Goal: Task Accomplishment & Management: Use online tool/utility

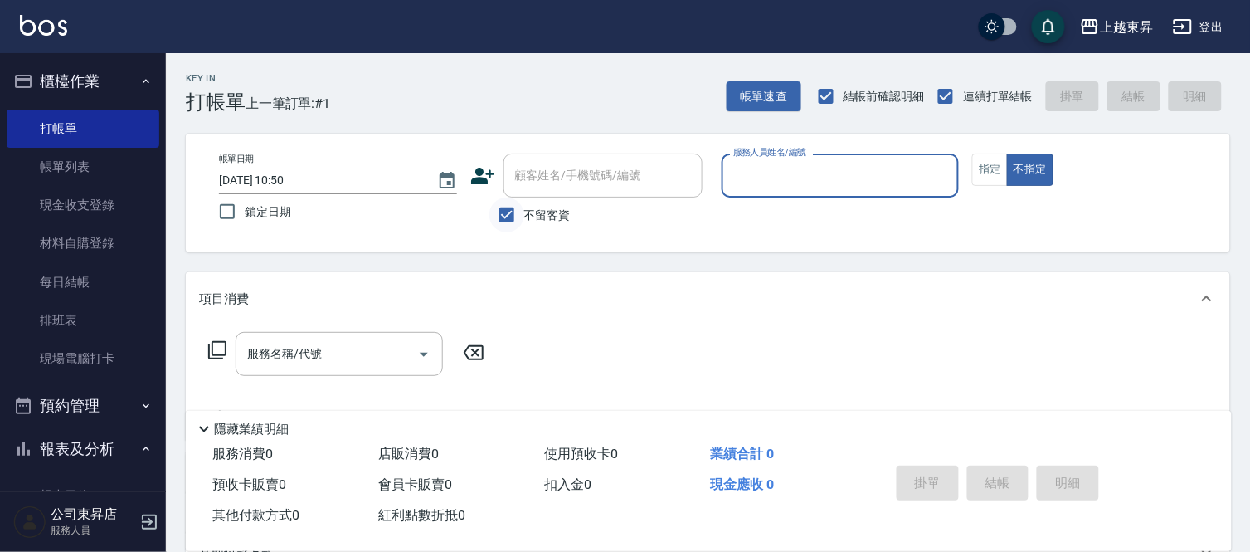
click at [501, 222] on input "不留客資" at bounding box center [507, 214] width 35 height 35
checkbox input "false"
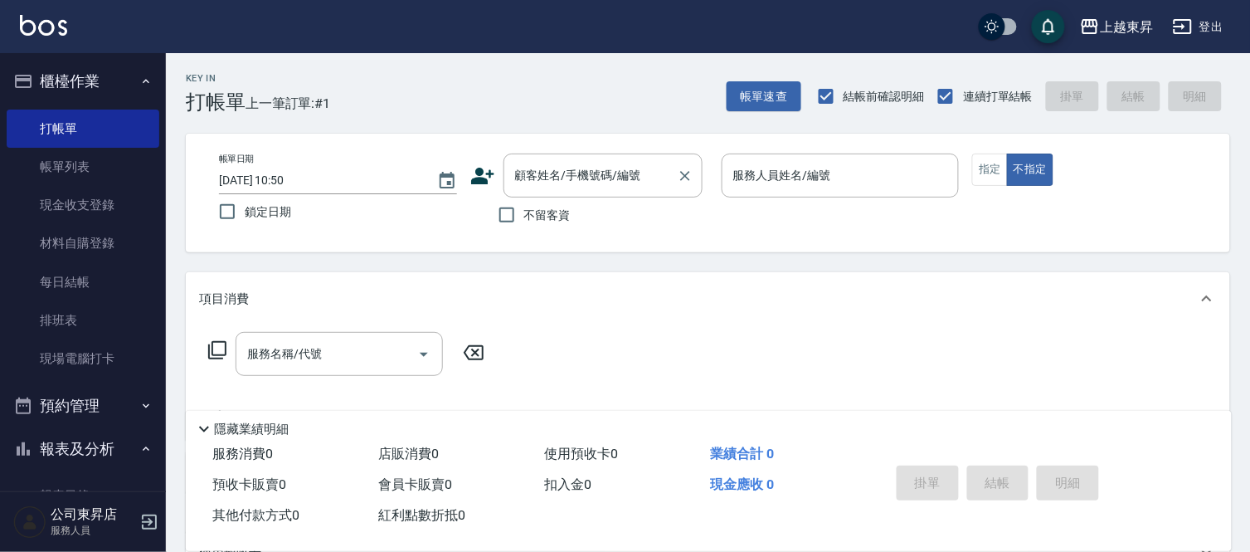
click at [553, 184] on input "顧客姓名/手機號碼/編號" at bounding box center [590, 175] width 159 height 29
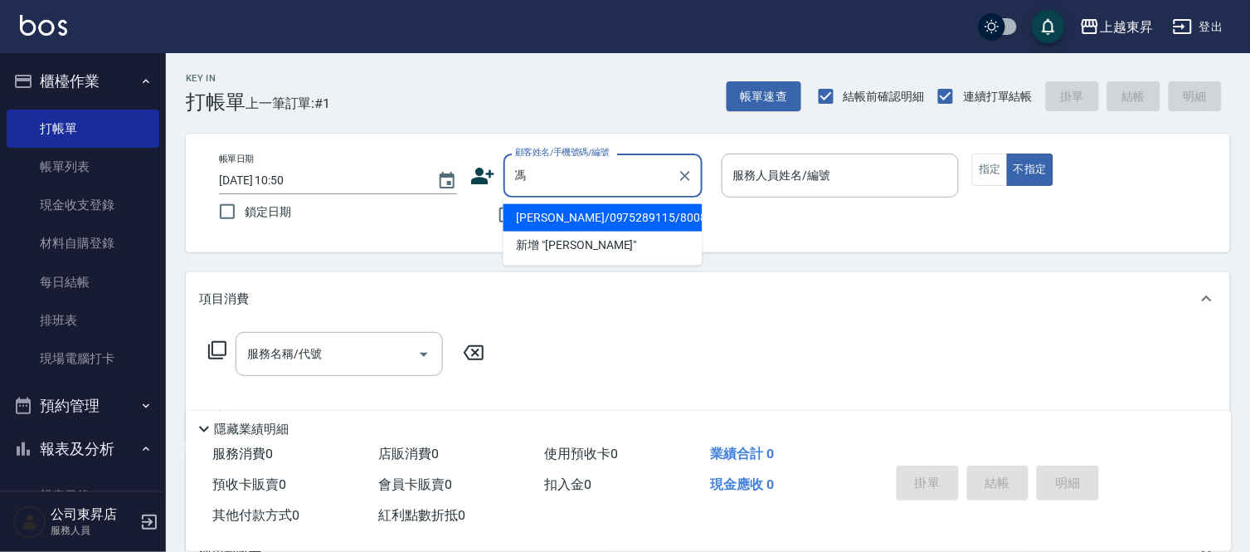
click at [604, 222] on li "[PERSON_NAME]/0975289115/80087" at bounding box center [603, 217] width 199 height 27
type input "[PERSON_NAME]/0975289115/80087"
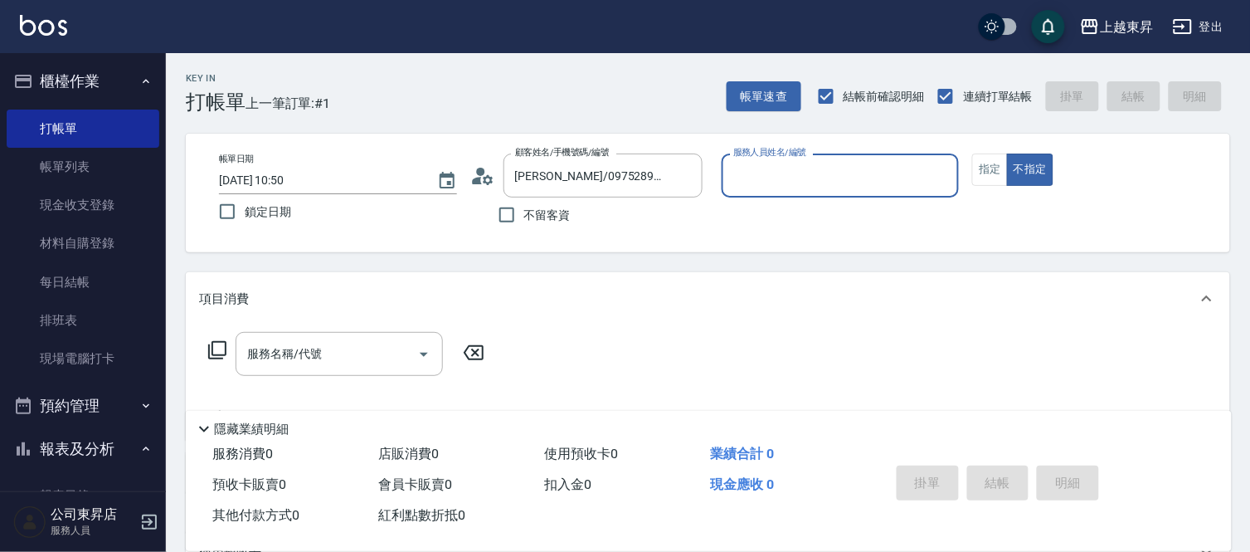
type input "[PERSON_NAME]-08"
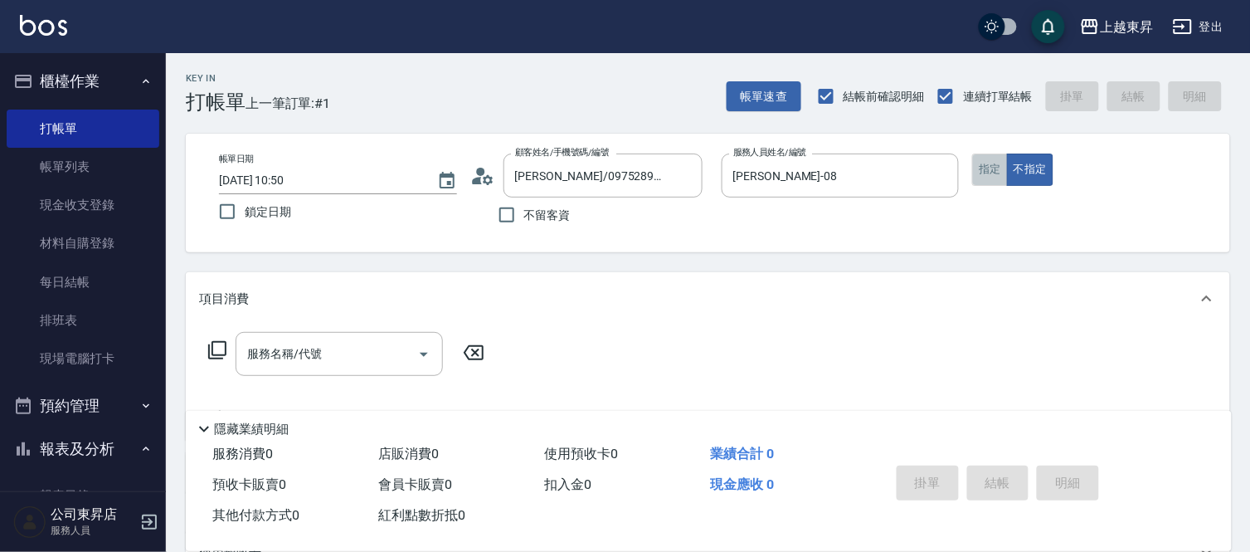
click at [993, 166] on button "指定" at bounding box center [991, 170] width 36 height 32
click at [285, 352] on div "服務名稱/代號 服務名稱/代號" at bounding box center [339, 354] width 207 height 44
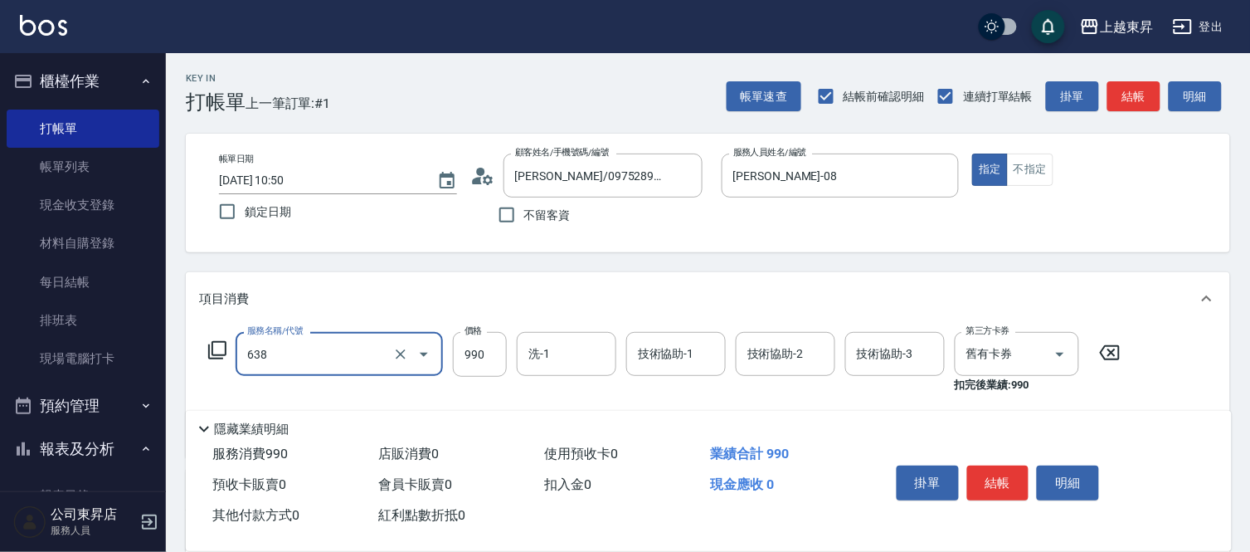
type input "(芙)頭皮養護套卡(638)"
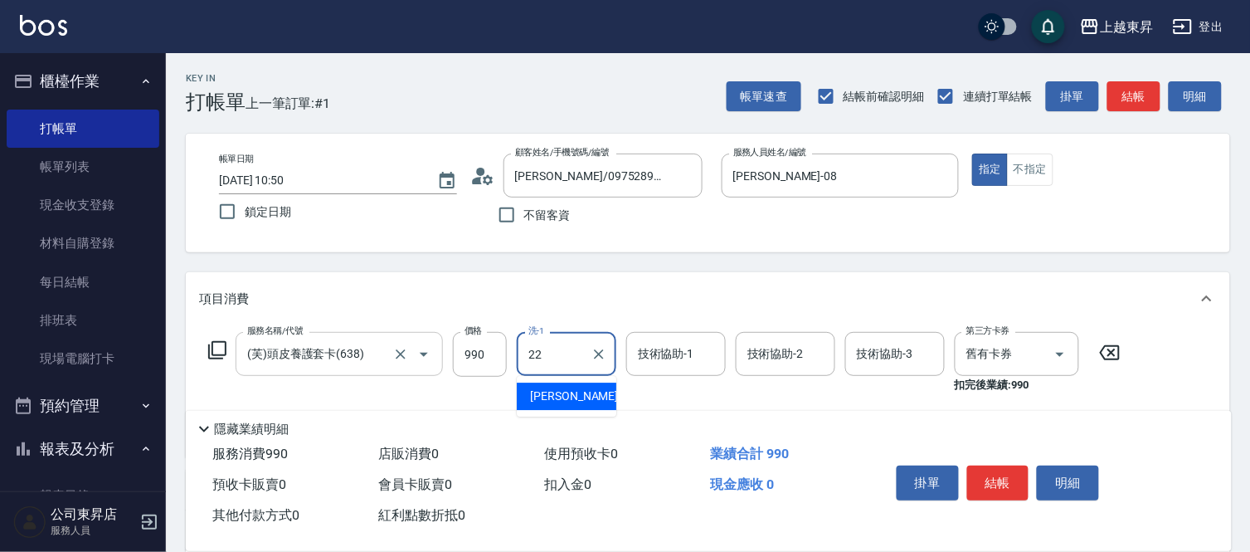
type input "[PERSON_NAME]-22"
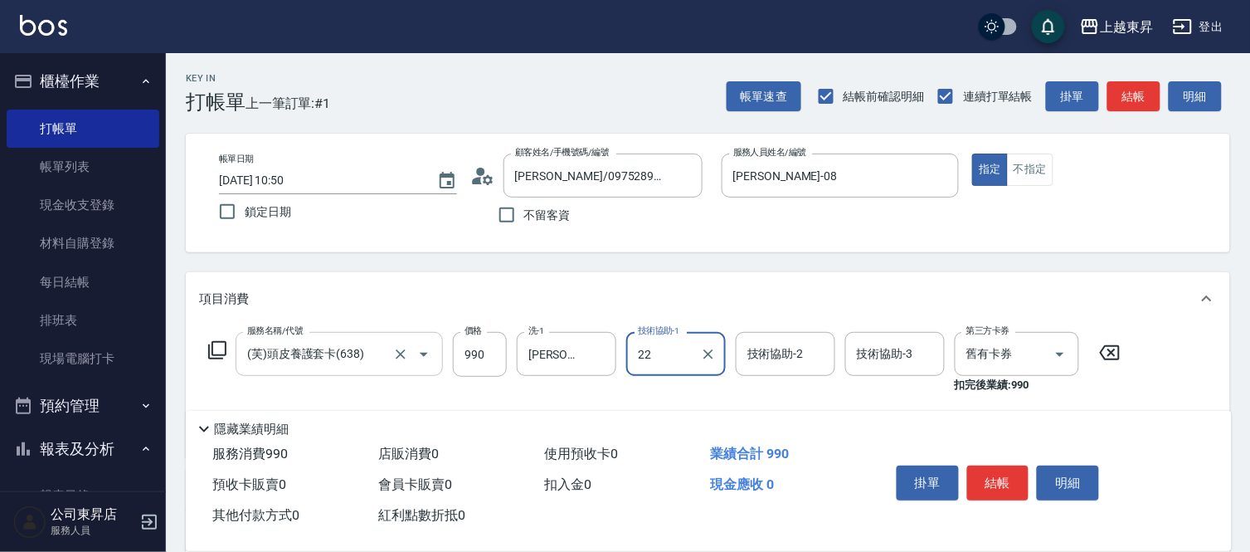
type input "[PERSON_NAME]-22"
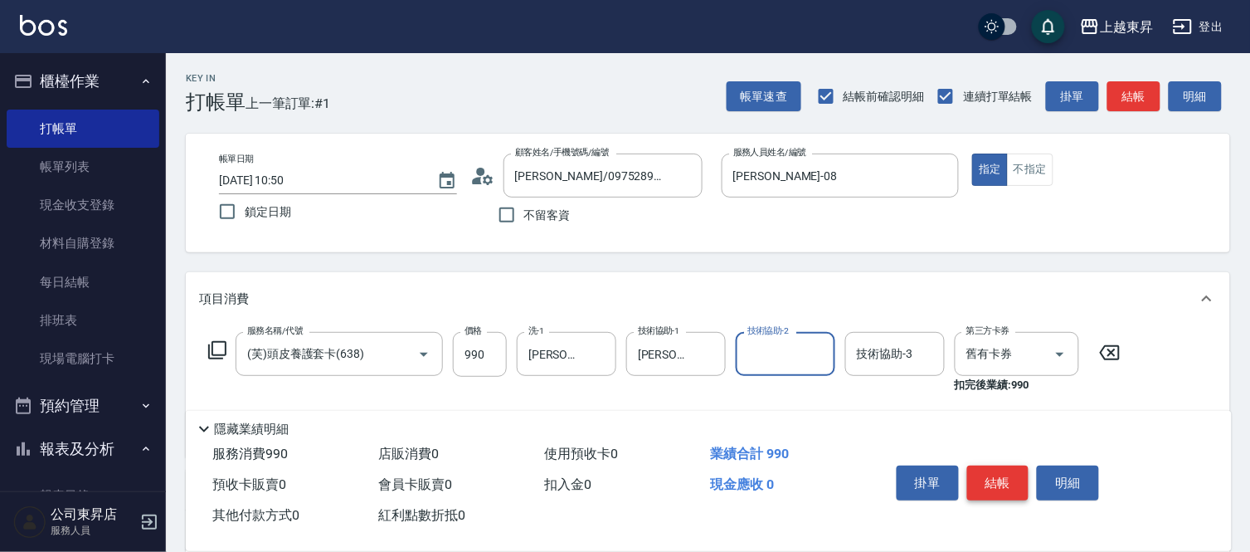
click at [985, 470] on button "結帳" at bounding box center [999, 483] width 62 height 35
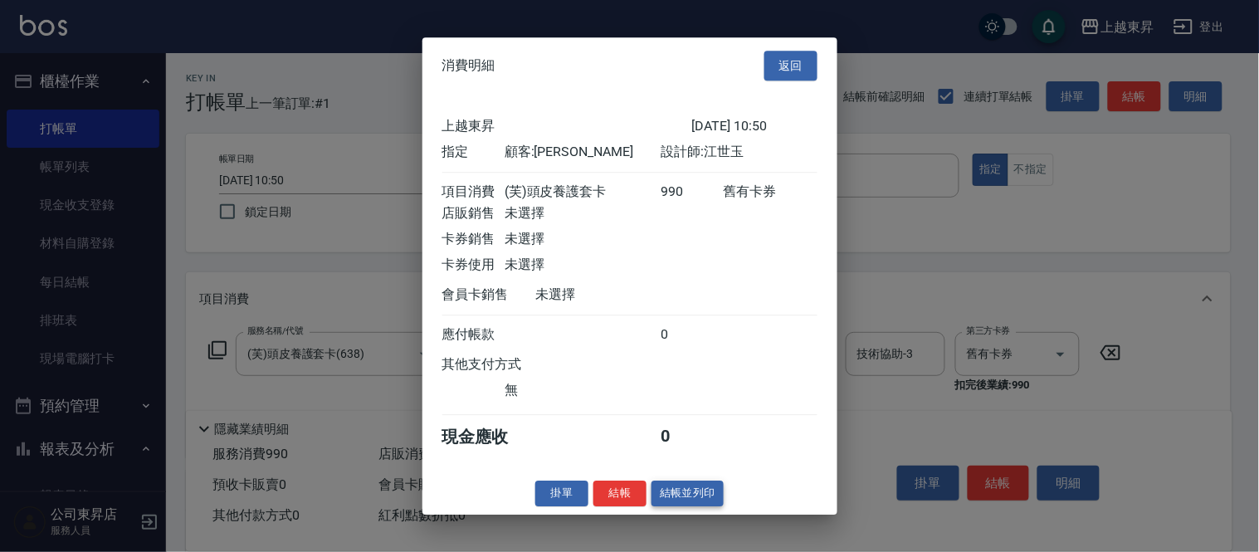
click at [698, 502] on button "結帳並列印" at bounding box center [687, 493] width 72 height 26
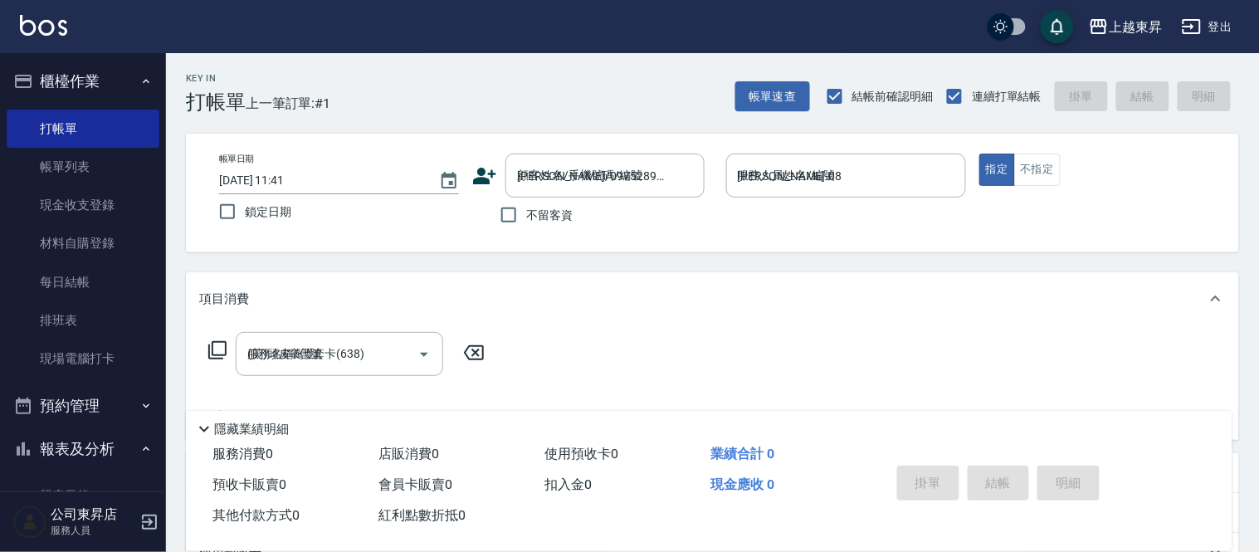
type input "[DATE] 11:41"
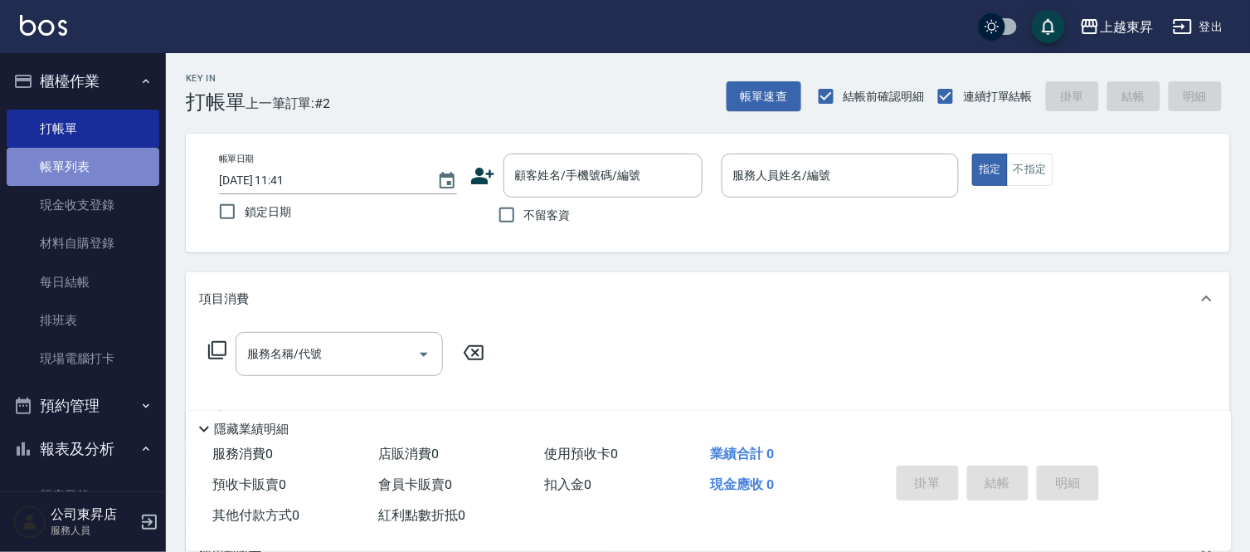
click at [94, 167] on link "帳單列表" at bounding box center [83, 167] width 153 height 38
